Goal: Task Accomplishment & Management: Complete application form

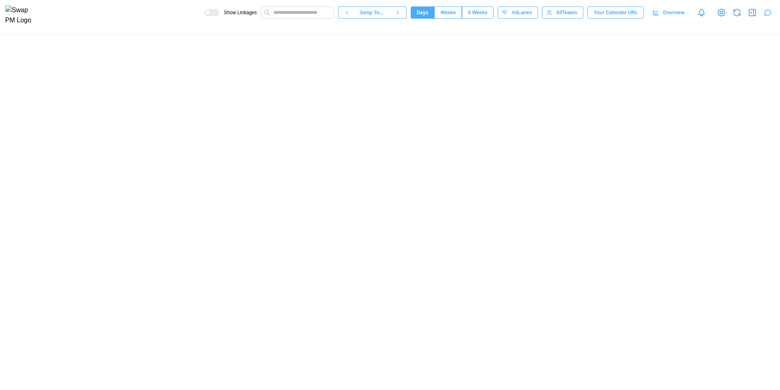
scroll to position [0, 35889]
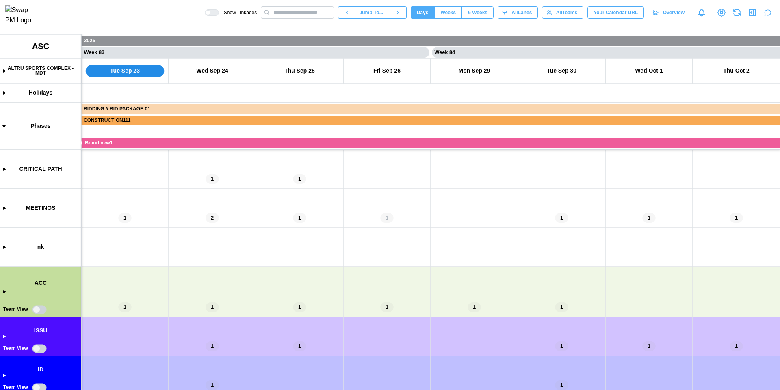
click at [1, 292] on canvas at bounding box center [390, 213] width 780 height 356
click at [4, 293] on canvas at bounding box center [390, 213] width 780 height 356
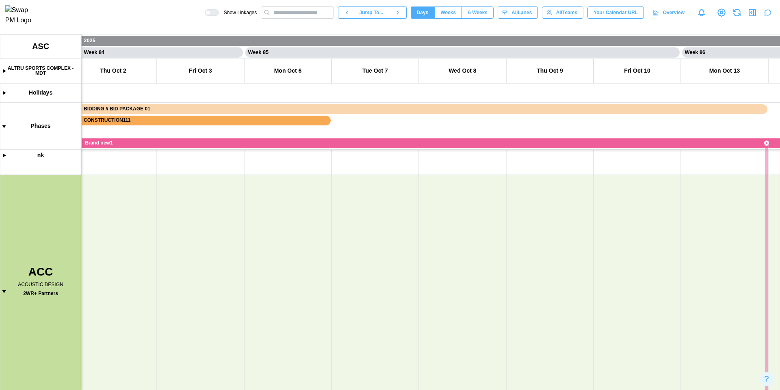
scroll to position [0, 36759]
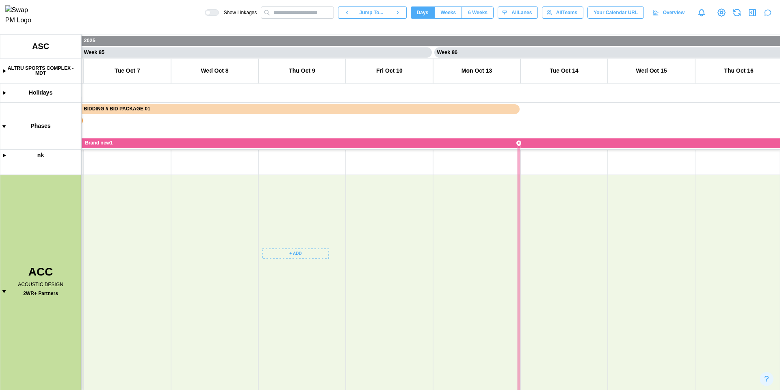
click at [300, 252] on canvas at bounding box center [390, 213] width 780 height 356
click at [303, 273] on div "Create Task" at bounding box center [300, 271] width 40 height 6
type textarea "*"
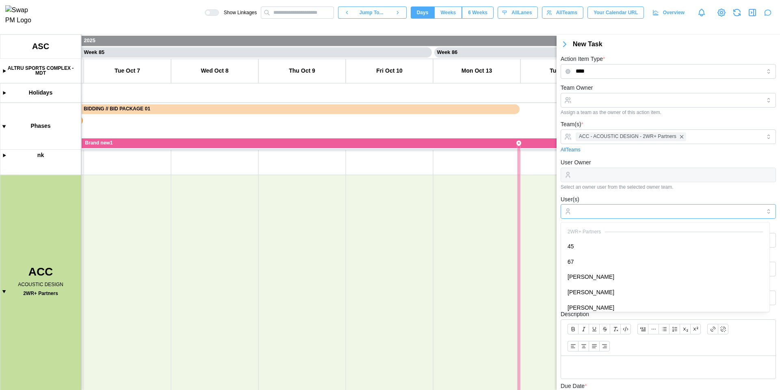
click at [626, 212] on input "User(s)" at bounding box center [667, 211] width 185 height 6
click at [630, 193] on form "Team Owner Assign a team as the owner of this action item. Team(s) * ACC - ACOU…" at bounding box center [667, 268] width 215 height 370
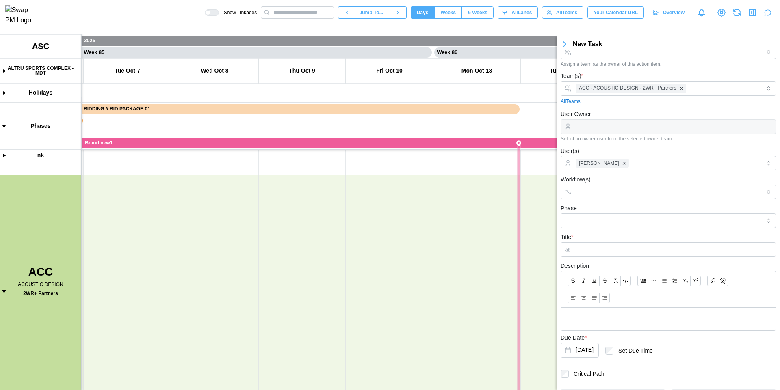
scroll to position [66, 0]
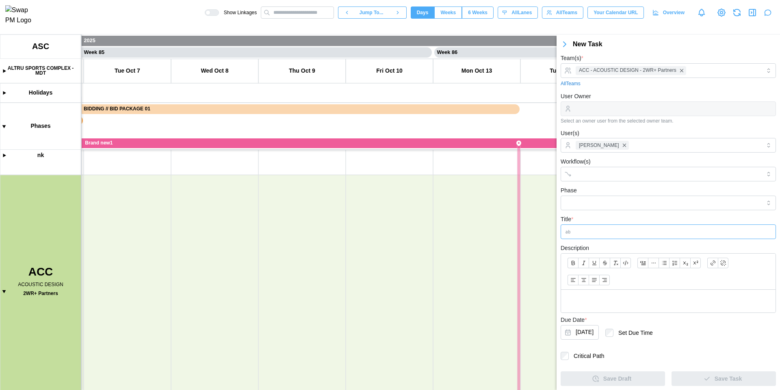
click at [626, 234] on input "Title *" at bounding box center [667, 232] width 215 height 15
type input "**********"
click at [728, 376] on span "Save Task" at bounding box center [727, 379] width 27 height 14
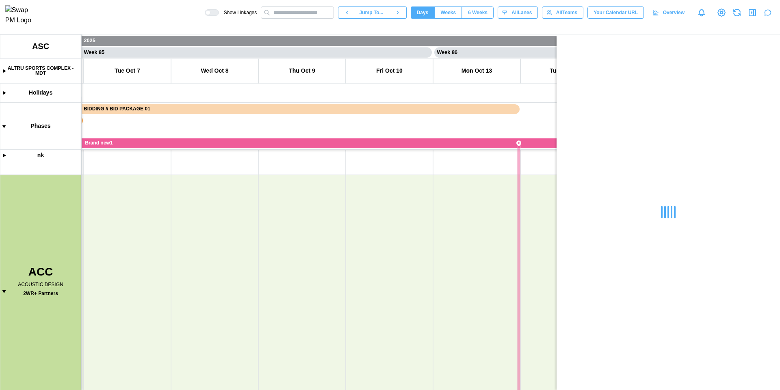
scroll to position [0, 0]
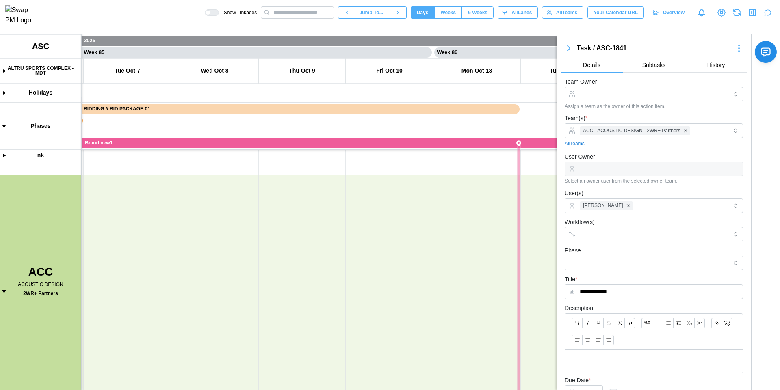
click at [567, 50] on icon "button" at bounding box center [568, 48] width 2 height 5
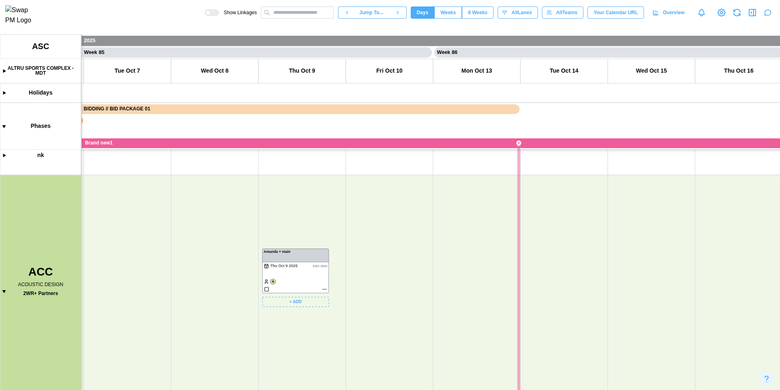
scroll to position [185, 0]
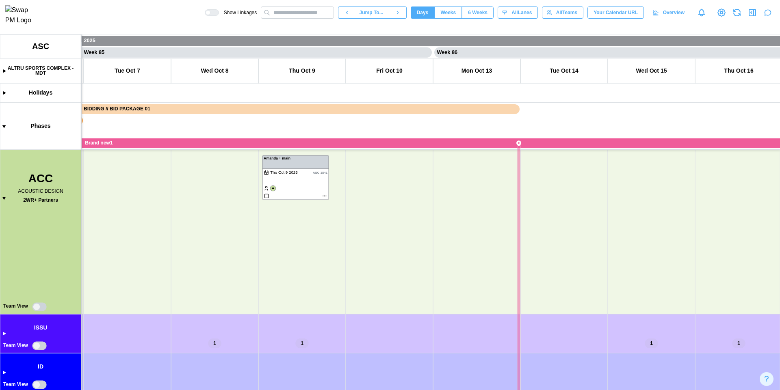
click at [38, 307] on canvas at bounding box center [390, 213] width 780 height 356
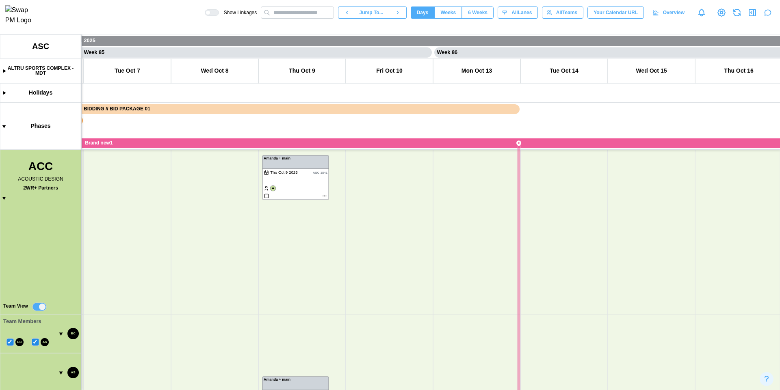
click at [37, 307] on canvas at bounding box center [390, 213] width 780 height 356
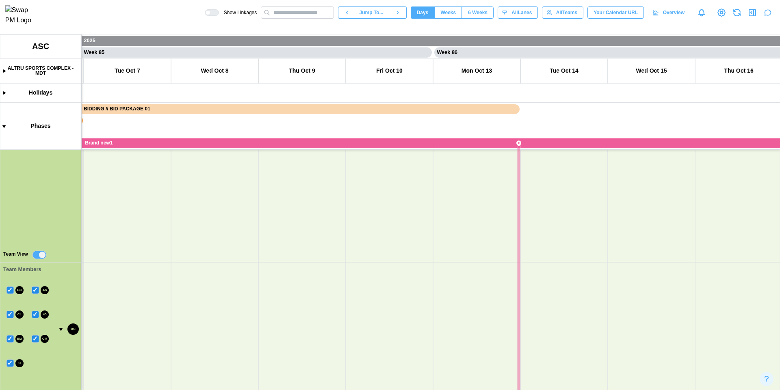
scroll to position [239, 0]
click at [9, 288] on canvas at bounding box center [390, 213] width 780 height 356
click at [10, 314] on canvas at bounding box center [390, 213] width 780 height 356
click at [9, 339] on canvas at bounding box center [390, 213] width 780 height 356
click at [9, 362] on canvas at bounding box center [390, 213] width 780 height 356
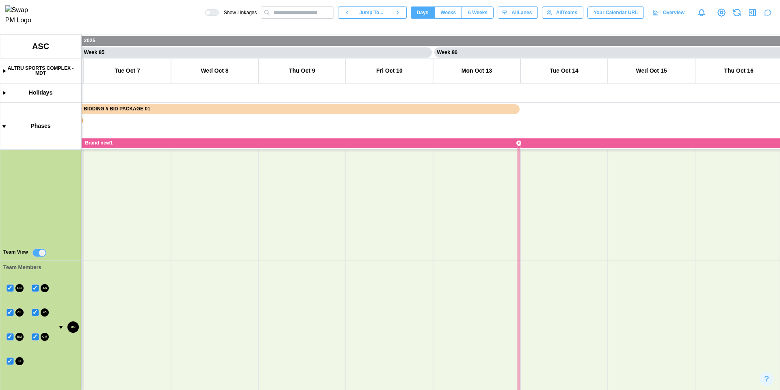
click at [34, 339] on canvas at bounding box center [390, 213] width 780 height 356
click at [35, 313] on canvas at bounding box center [390, 213] width 780 height 356
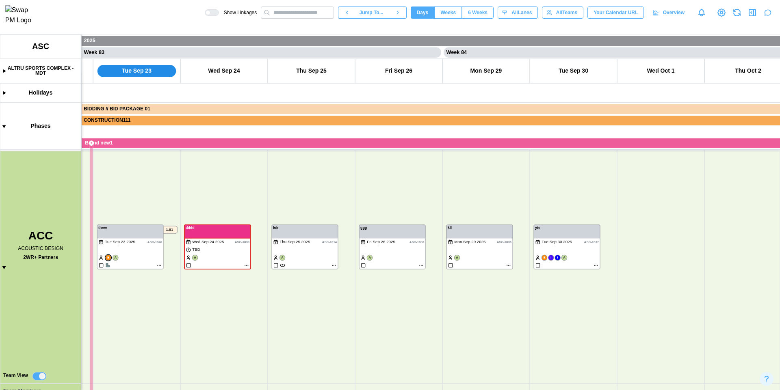
scroll to position [0, 35858]
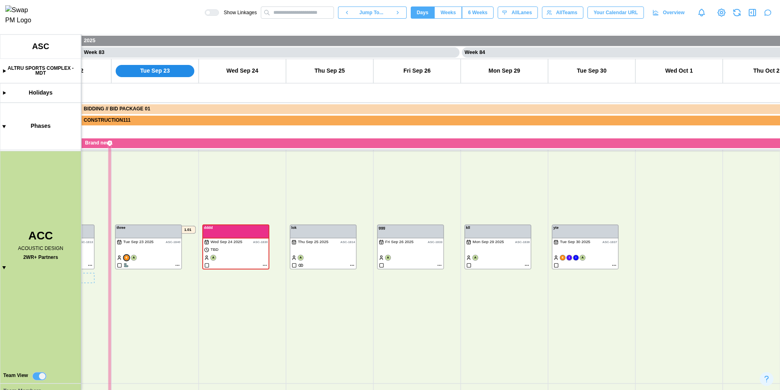
click at [733, 15] on icon "button" at bounding box center [737, 13] width 10 height 10
click at [176, 265] on canvas at bounding box center [390, 213] width 780 height 356
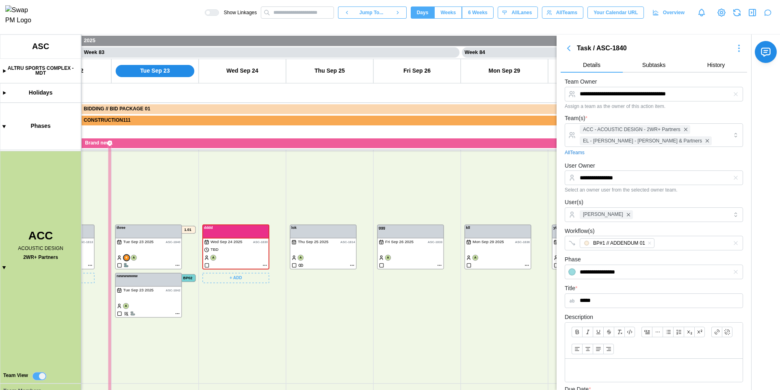
scroll to position [264, 0]
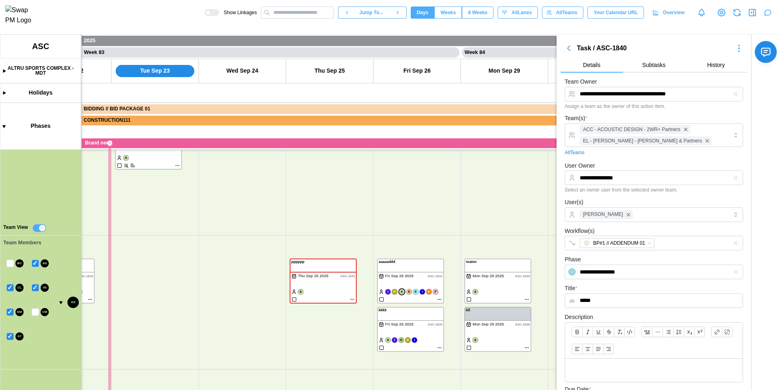
click at [41, 231] on canvas at bounding box center [390, 213] width 780 height 356
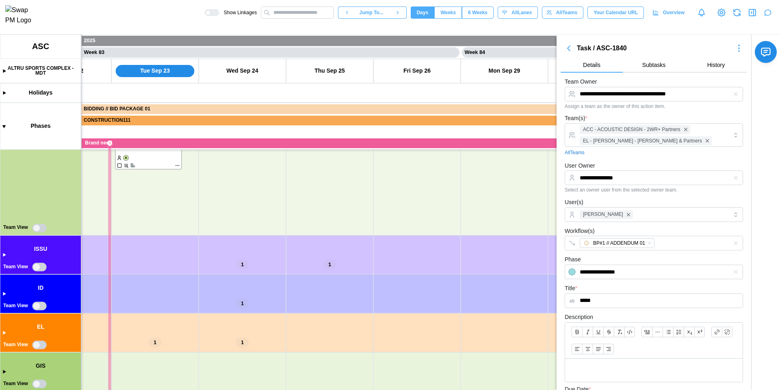
click at [752, 16] on icon "button" at bounding box center [752, 13] width 10 height 10
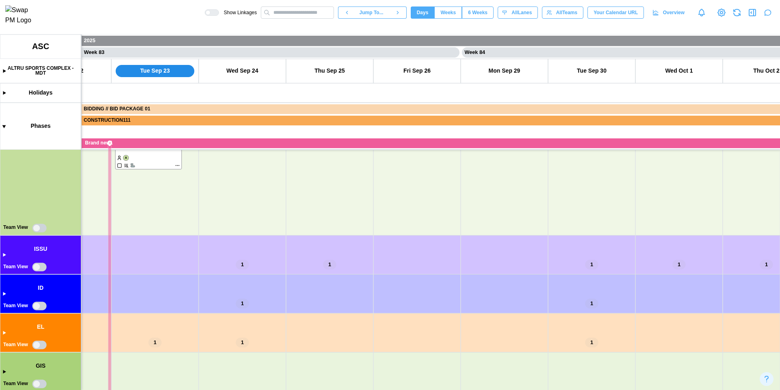
click at [37, 346] on canvas at bounding box center [390, 213] width 780 height 356
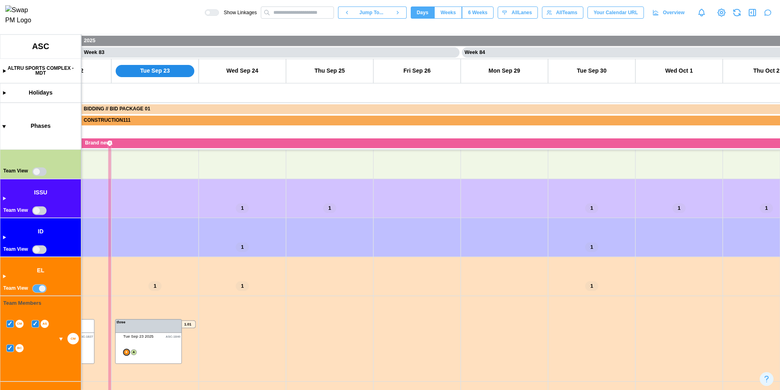
scroll to position [320, 0]
click at [180, 360] on canvas at bounding box center [390, 213] width 780 height 356
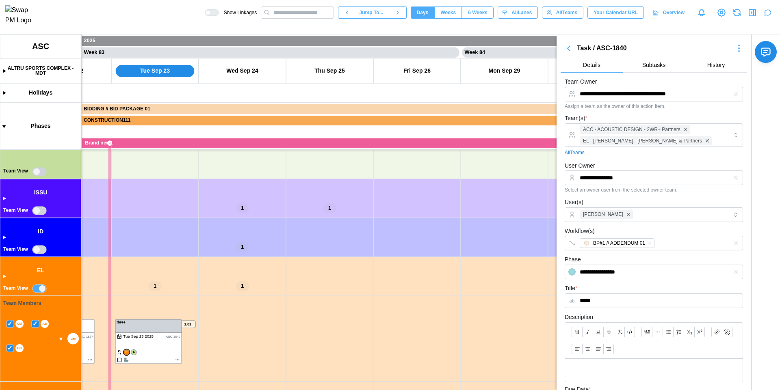
click at [675, 199] on div "User(s) [PERSON_NAME]" at bounding box center [654, 209] width 178 height 25
click at [706, 139] on div "ACC - ACOUSTIC DESIGN - 2WR+ Partners EL - [PERSON_NAME] - [PERSON_NAME] & Part…" at bounding box center [653, 135] width 150 height 23
click at [701, 115] on div "Team(s) * ACC - ACOUSTIC DESIGN - 2WR+ Partners EL - [PERSON_NAME] - [PERSON_NA…" at bounding box center [654, 134] width 178 height 43
click at [751, 17] on icon "button" at bounding box center [752, 13] width 10 height 10
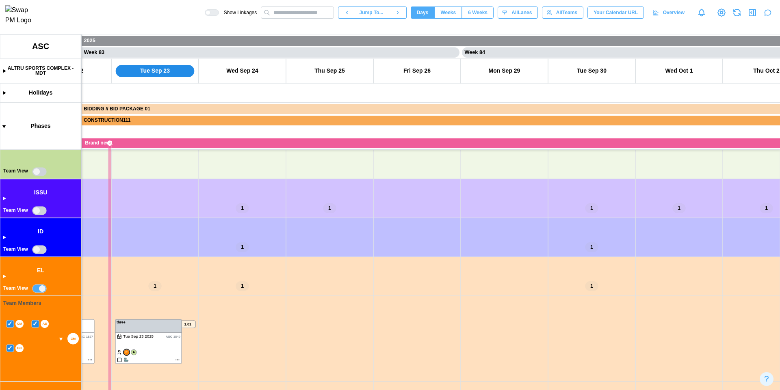
click at [5, 278] on canvas at bounding box center [390, 213] width 780 height 356
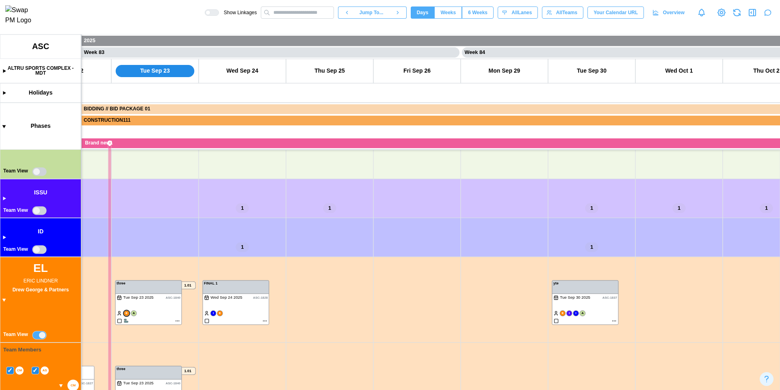
type textarea "*"
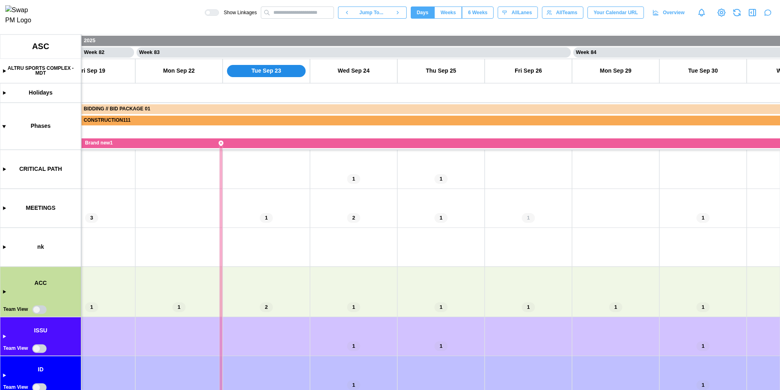
scroll to position [0, 35705]
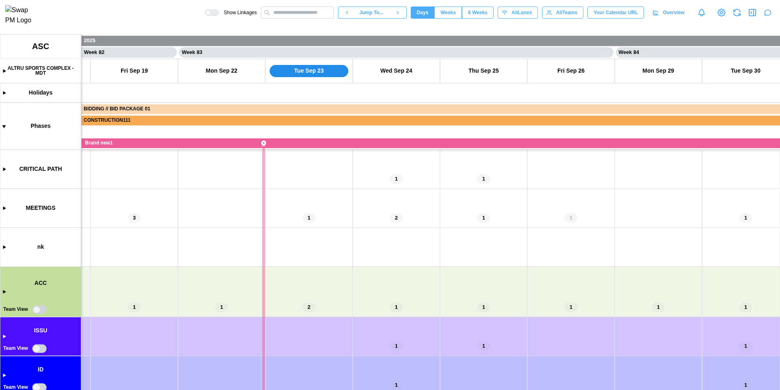
click at [4, 292] on canvas at bounding box center [390, 213] width 780 height 356
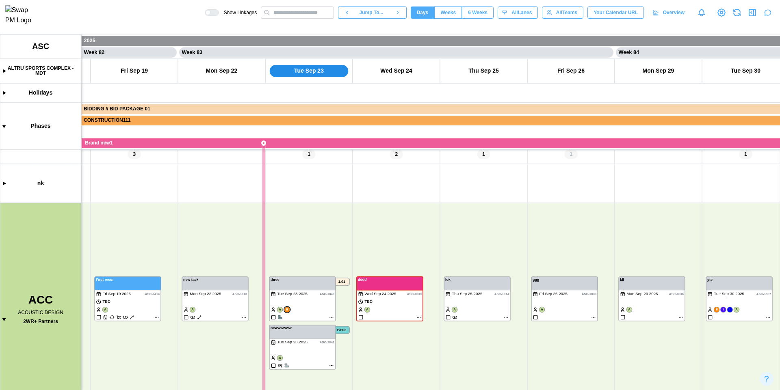
scroll to position [98, 0]
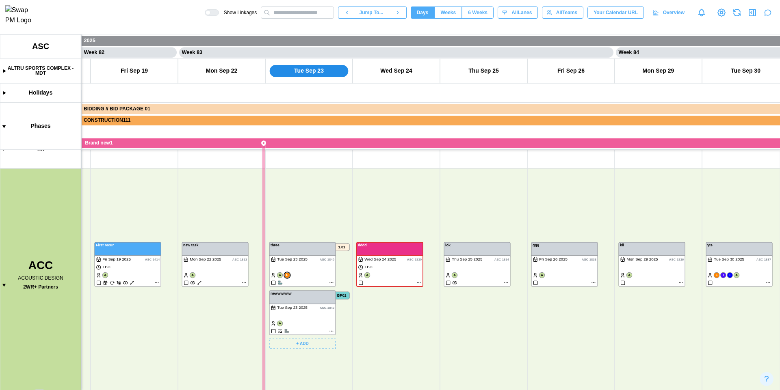
click at [330, 281] on canvas at bounding box center [390, 213] width 780 height 356
type textarea "*"
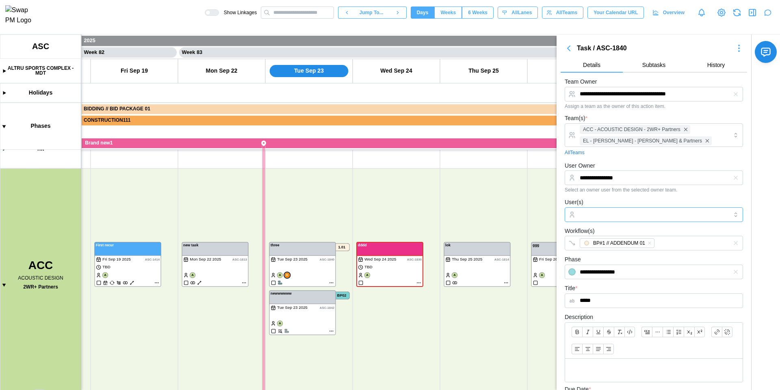
click at [620, 216] on input "User(s)" at bounding box center [654, 215] width 148 height 6
click at [607, 201] on div "User(s)" at bounding box center [654, 209] width 178 height 25
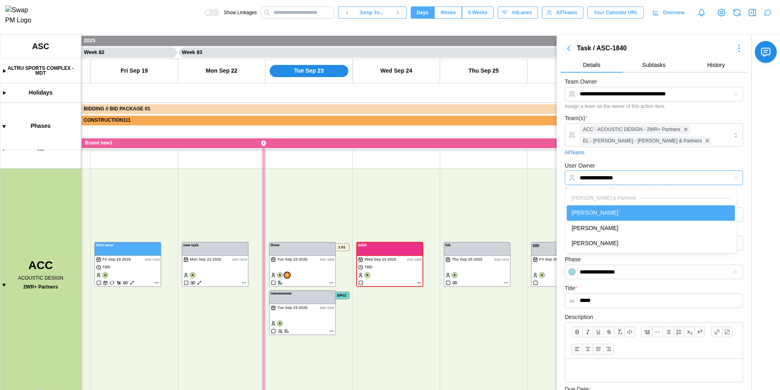
click at [627, 177] on input "**********" at bounding box center [654, 178] width 178 height 15
type input "**********"
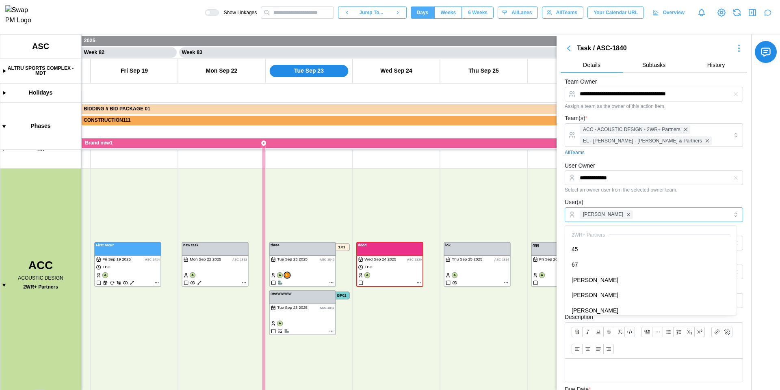
click at [644, 216] on div "[PERSON_NAME]" at bounding box center [653, 215] width 150 height 14
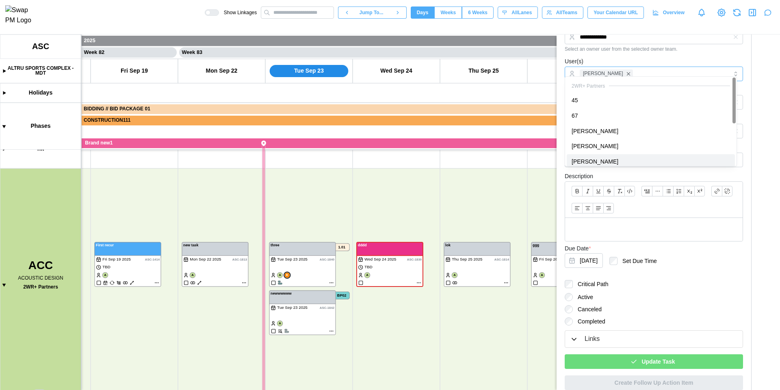
scroll to position [149, 0]
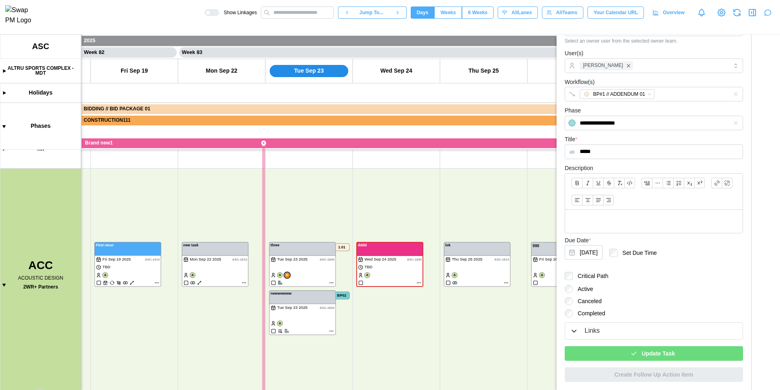
click at [651, 350] on span "Update Task" at bounding box center [657, 354] width 33 height 14
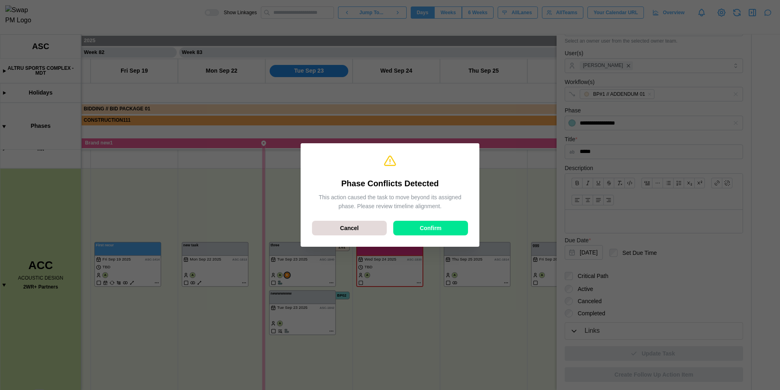
click at [424, 230] on span "Confirm" at bounding box center [431, 228] width 22 height 14
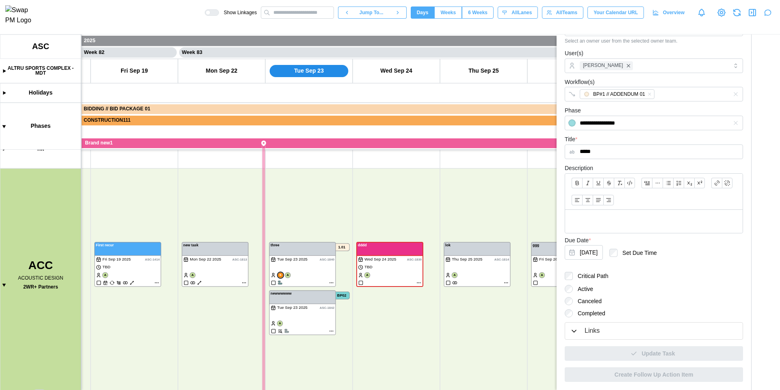
scroll to position [0, 0]
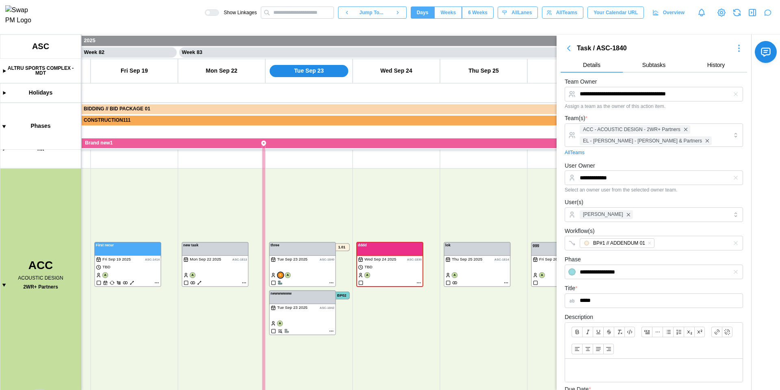
click at [569, 51] on icon "button" at bounding box center [569, 48] width 10 height 10
click at [569, 50] on icon "button" at bounding box center [568, 48] width 2 height 5
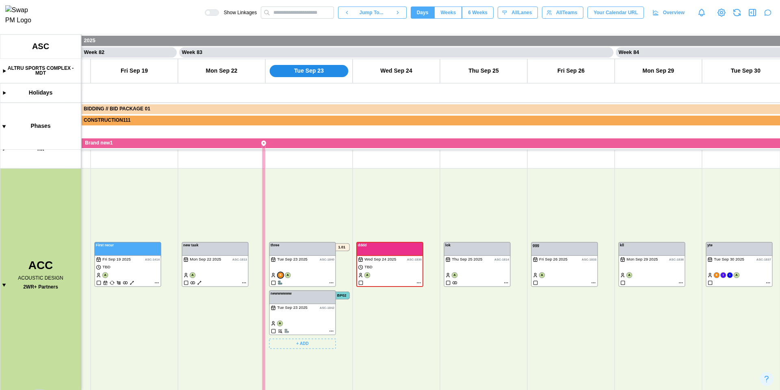
click at [305, 193] on canvas at bounding box center [390, 213] width 780 height 356
click at [306, 348] on canvas at bounding box center [390, 213] width 780 height 356
click at [301, 345] on canvas at bounding box center [390, 213] width 780 height 356
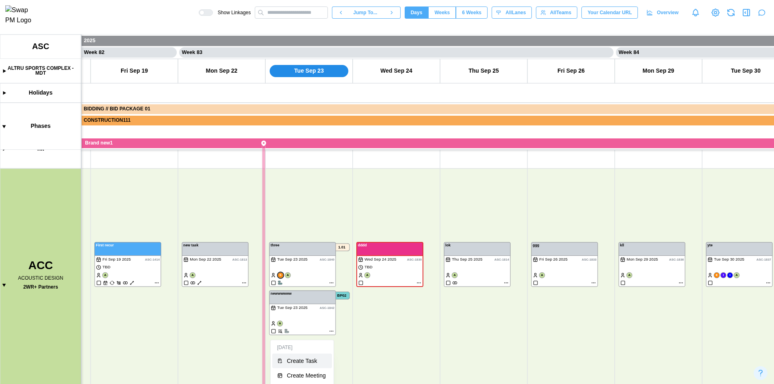
click at [304, 358] on div "Create Task" at bounding box center [307, 361] width 40 height 6
type textarea "*"
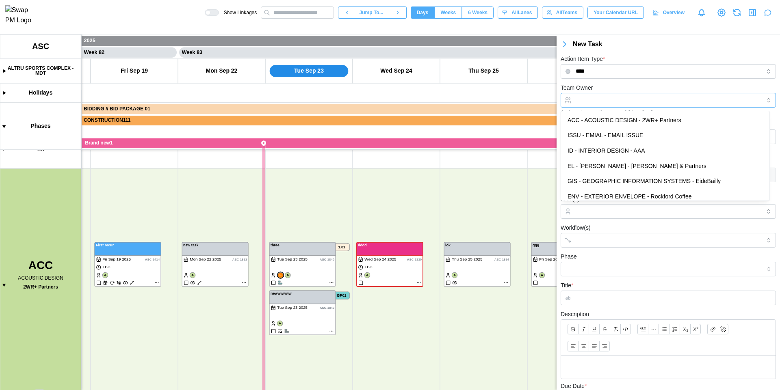
click at [649, 97] on input "Team Owner" at bounding box center [667, 100] width 215 height 15
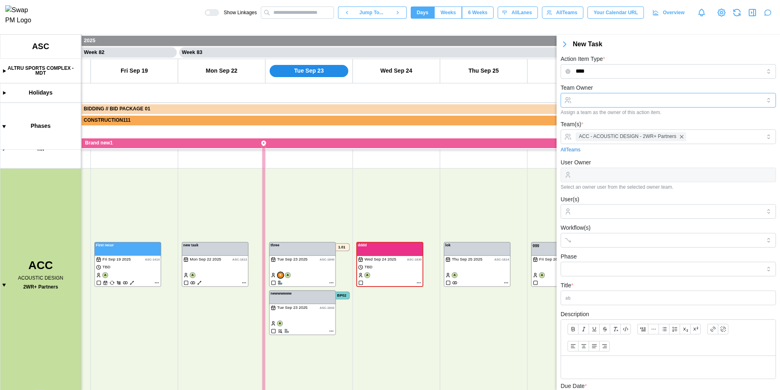
click at [649, 97] on input "Team Owner" at bounding box center [667, 100] width 215 height 15
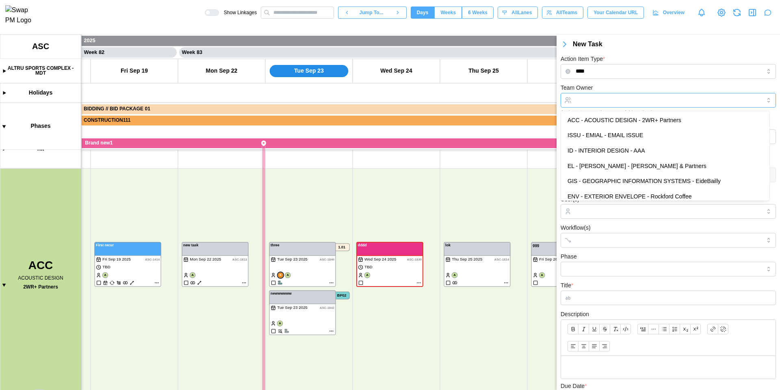
click at [649, 97] on input "Team Owner" at bounding box center [667, 100] width 215 height 15
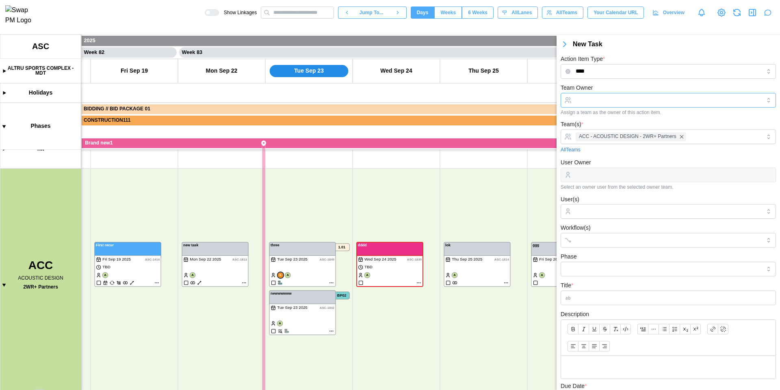
click at [649, 97] on input "Team Owner" at bounding box center [667, 100] width 215 height 15
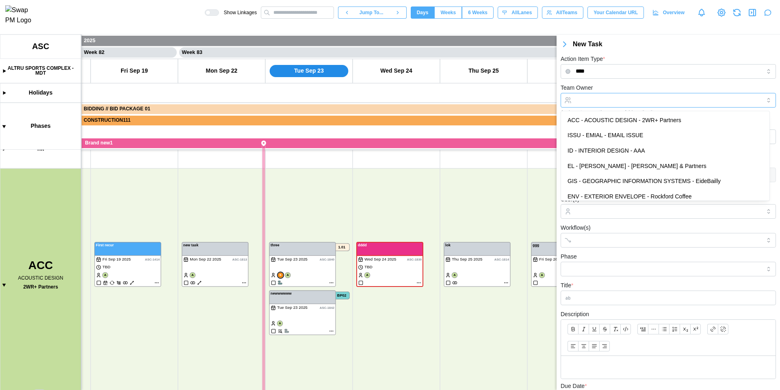
click at [649, 97] on input "Team Owner" at bounding box center [667, 100] width 215 height 15
type input "**********"
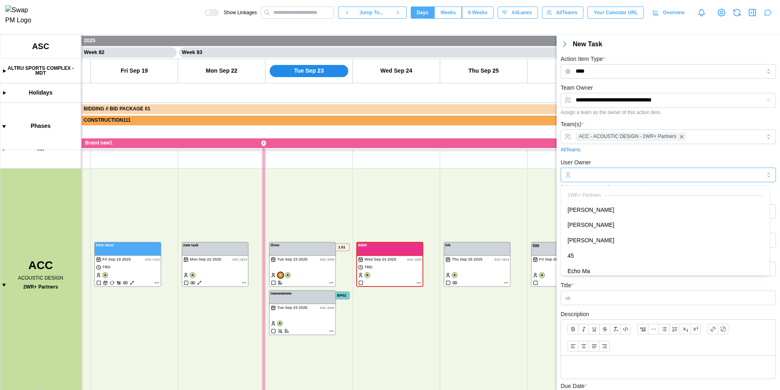
click at [644, 174] on input "User Owner" at bounding box center [667, 175] width 215 height 15
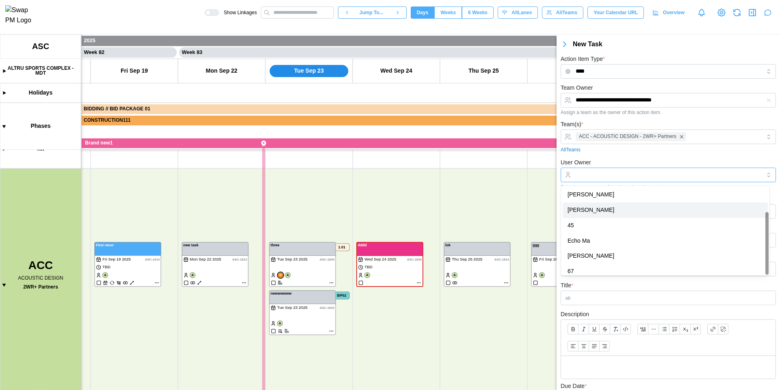
scroll to position [36, 0]
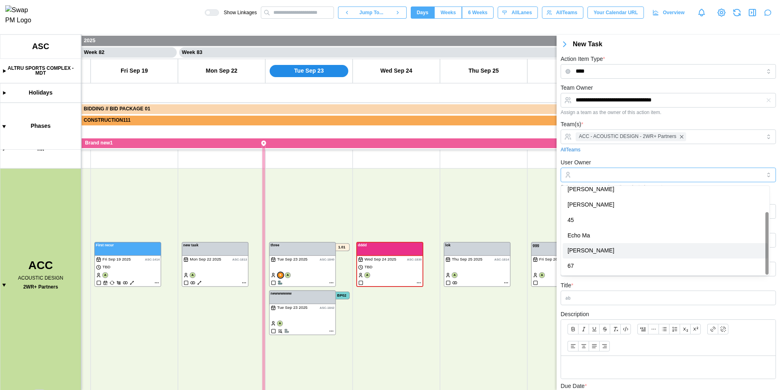
type input "**********"
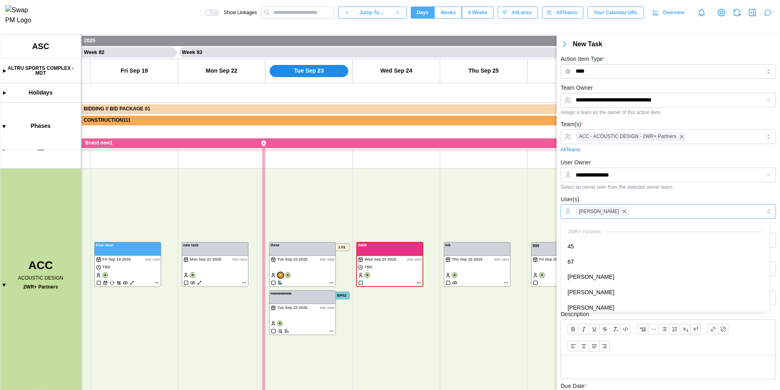
click at [644, 216] on div "[PERSON_NAME]" at bounding box center [666, 212] width 187 height 14
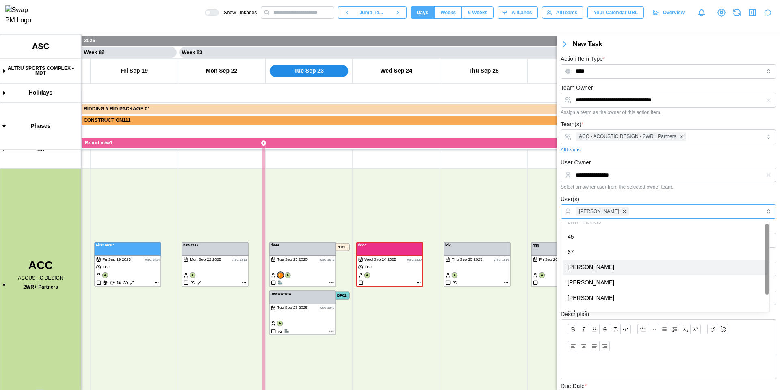
scroll to position [0, 0]
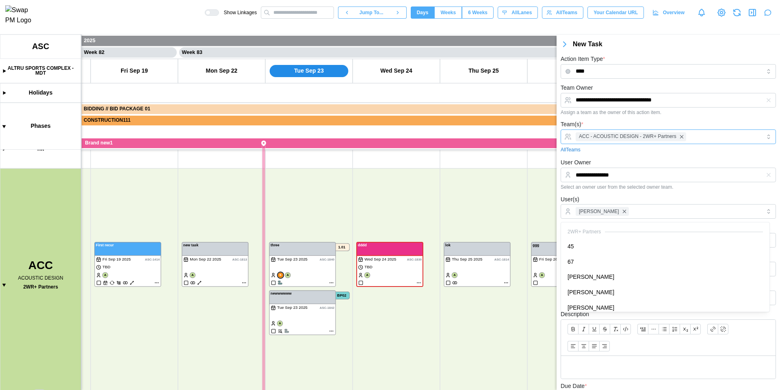
click at [708, 141] on div "ACC - ACOUSTIC DESIGN - 2WR+ Partners" at bounding box center [666, 137] width 187 height 14
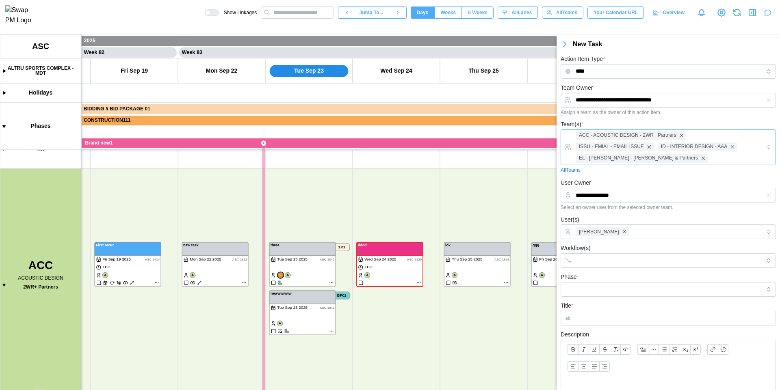
click at [692, 164] on div "ACC - ACOUSTIC DESIGN - 2WR+ Partners ISSU - EMIAL - EMAIL ISSUE ID - INTERIOR …" at bounding box center [667, 147] width 215 height 35
click at [639, 226] on div "[PERSON_NAME]" at bounding box center [666, 232] width 187 height 14
click at [753, 16] on icon "button" at bounding box center [752, 13] width 10 height 10
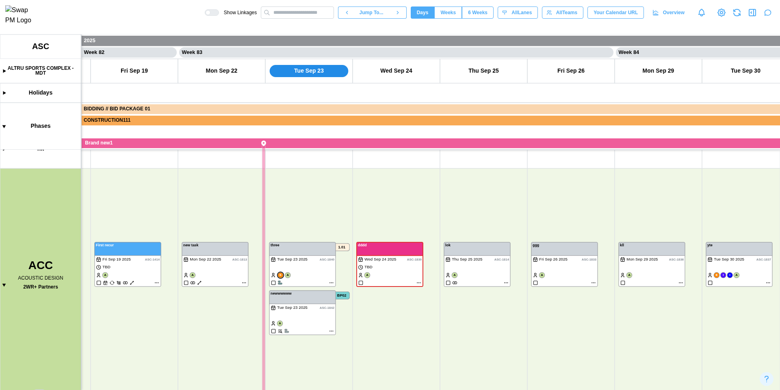
type textarea "*"
